Goal: Task Accomplishment & Management: Use online tool/utility

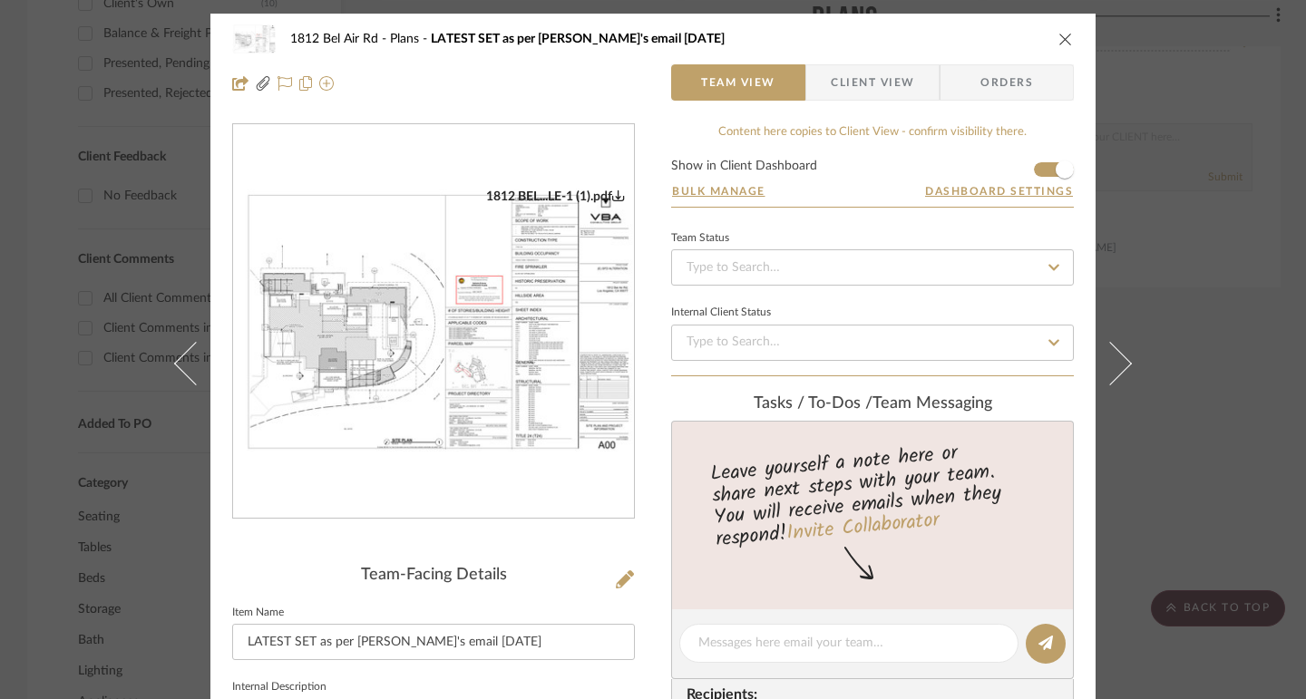
click at [1059, 38] on icon "close" at bounding box center [1066, 39] width 15 height 15
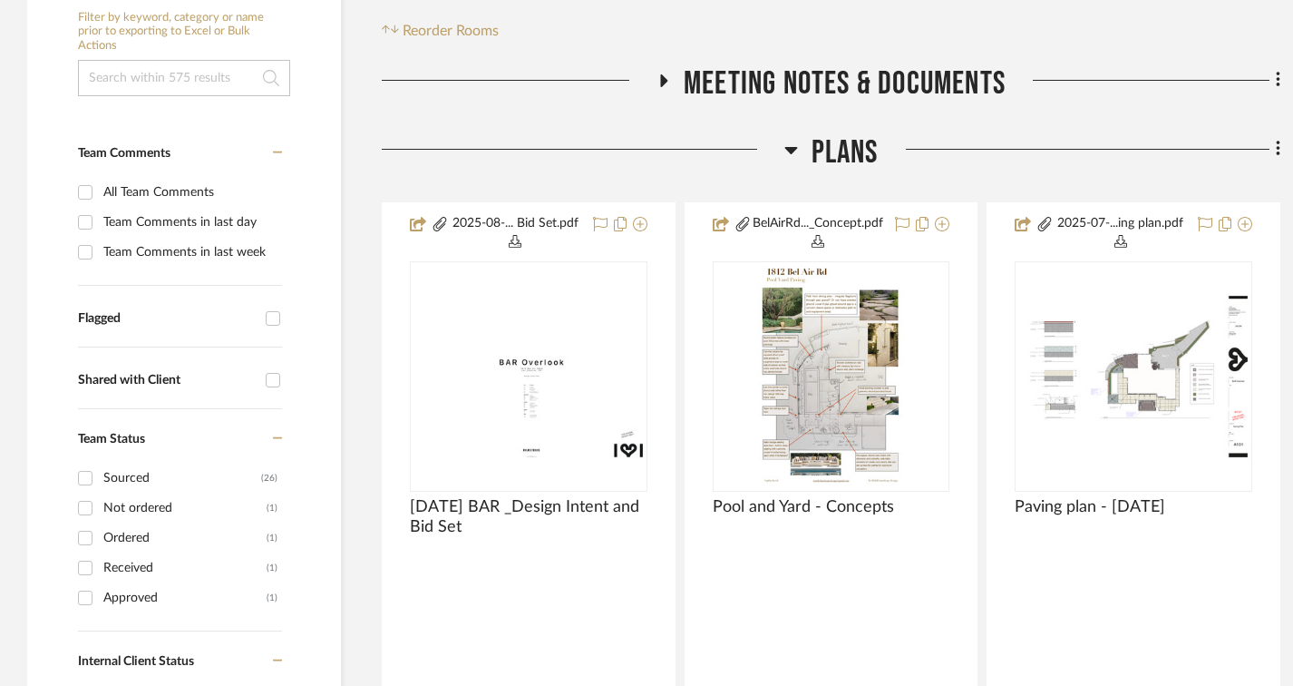
scroll to position [363, 0]
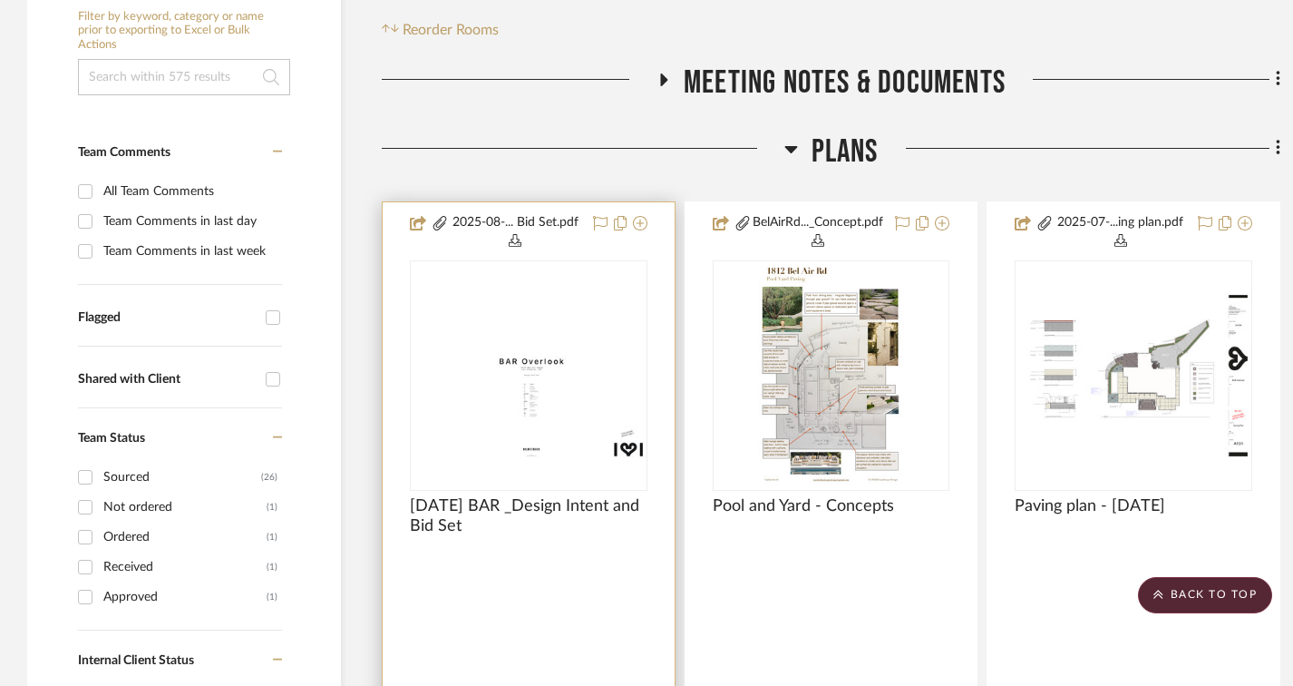
click at [550, 370] on img "0" at bounding box center [529, 375] width 234 height 167
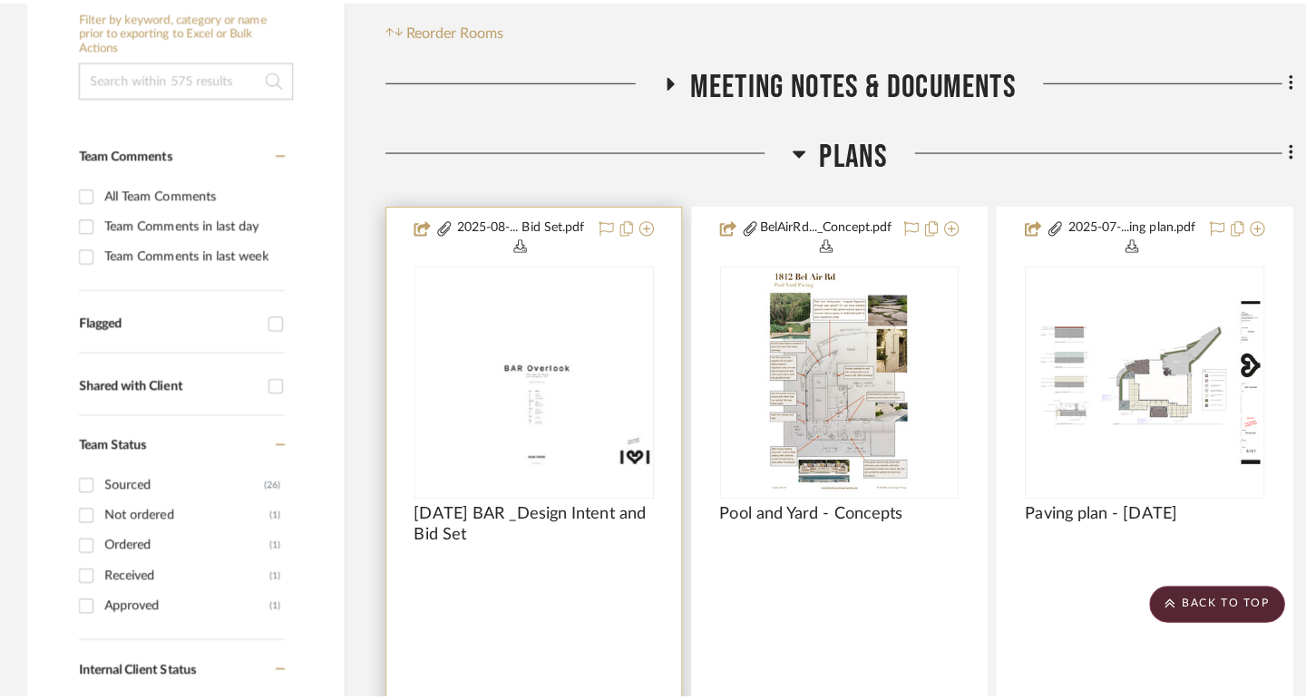
scroll to position [0, 0]
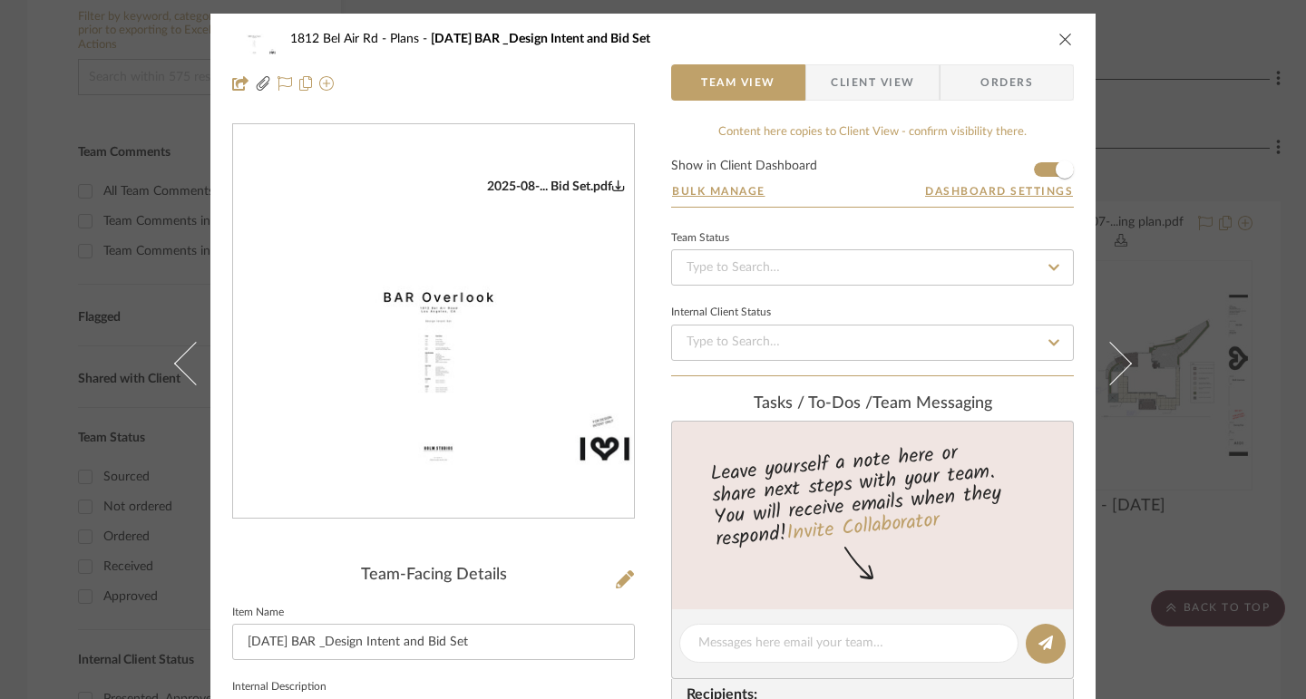
click at [465, 337] on img "0" at bounding box center [433, 322] width 401 height 286
click at [1214, 220] on div "1812 Bel Air Rd Plans [DATE] BAR _Design Intent and Bid Set Team View Client Vi…" at bounding box center [653, 349] width 1306 height 699
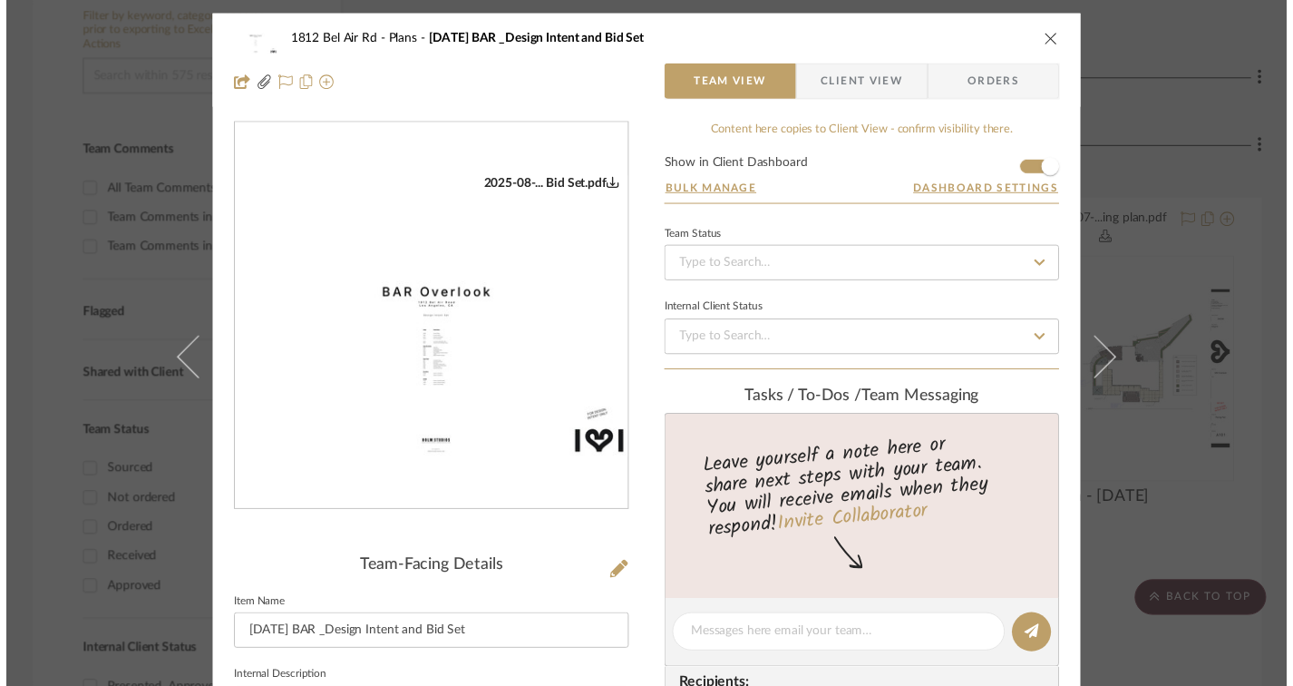
scroll to position [363, 0]
